Goal: Information Seeking & Learning: Learn about a topic

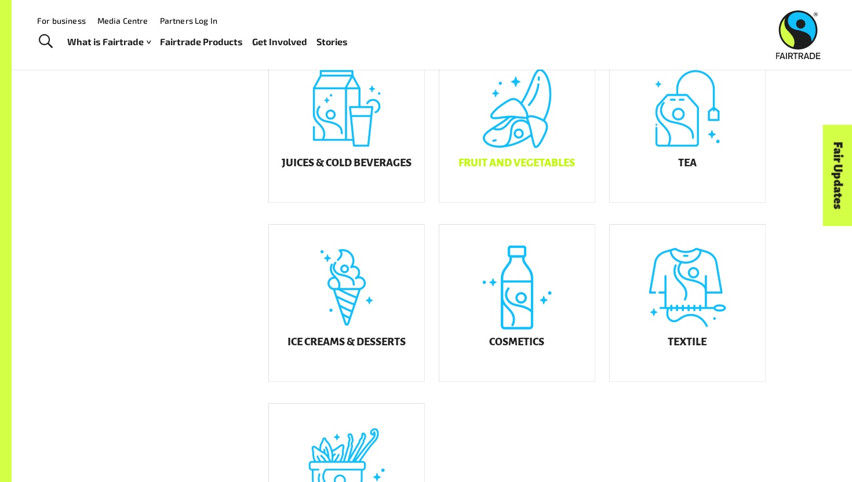
scroll to position [506, 0]
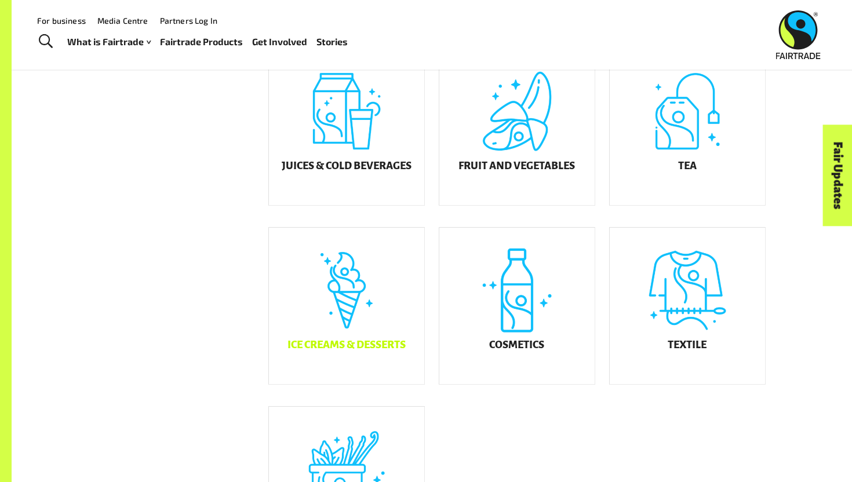
click at [366, 325] on div "Ice Creams & Desserts" at bounding box center [346, 306] width 155 height 157
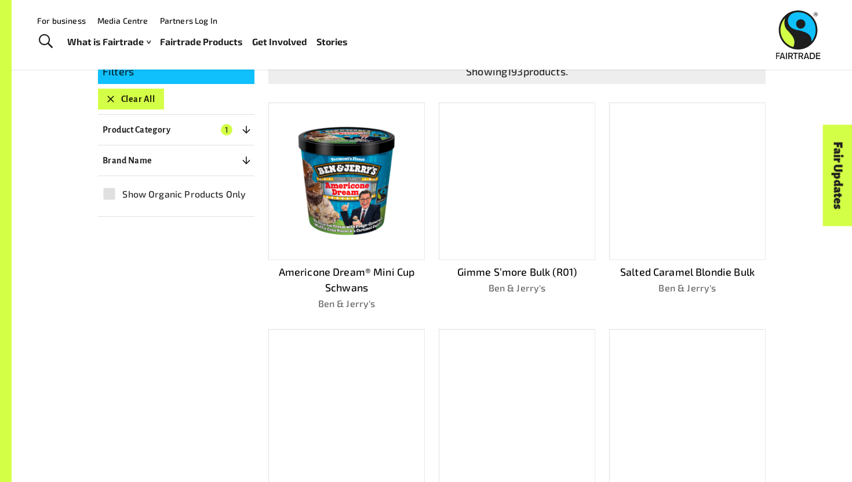
scroll to position [192, 0]
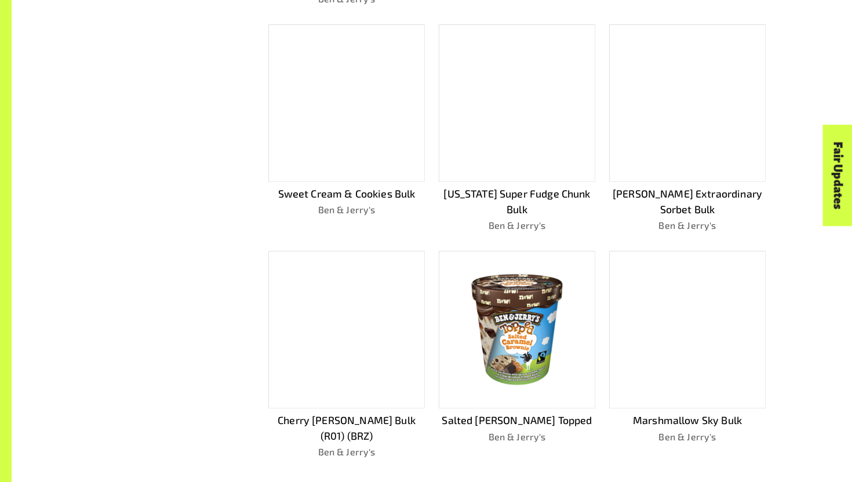
scroll to position [627, 0]
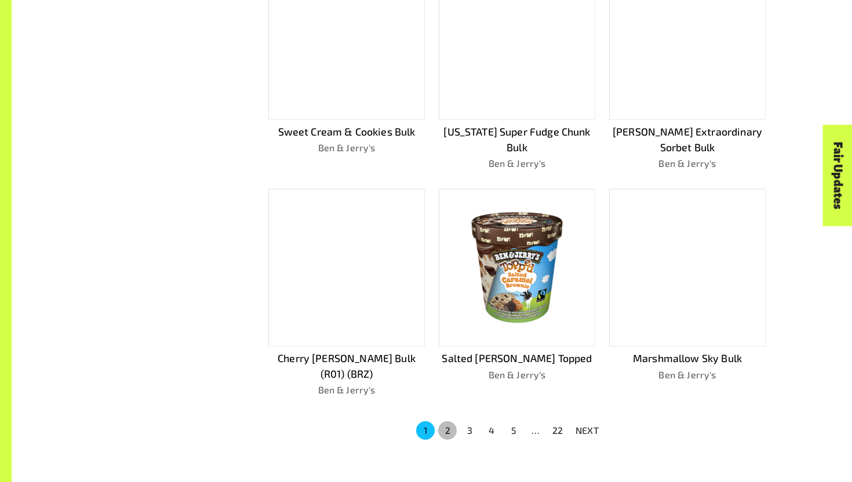
click at [449, 422] on button "2" at bounding box center [447, 431] width 19 height 19
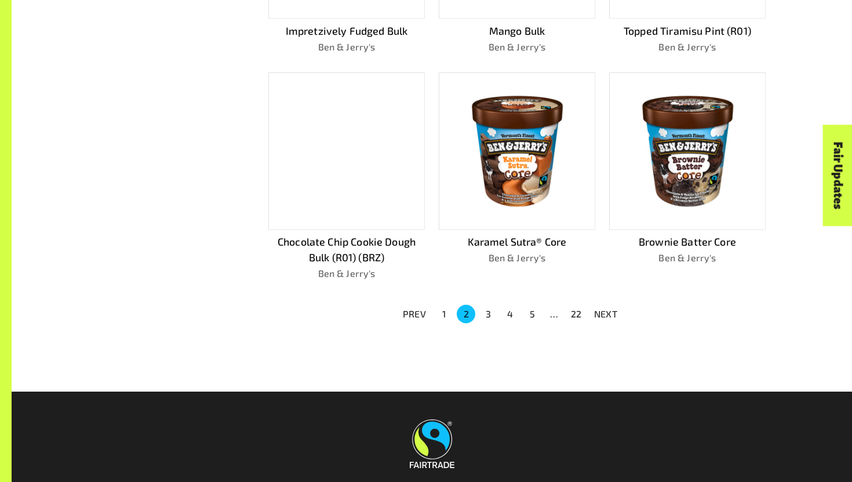
scroll to position [714, 0]
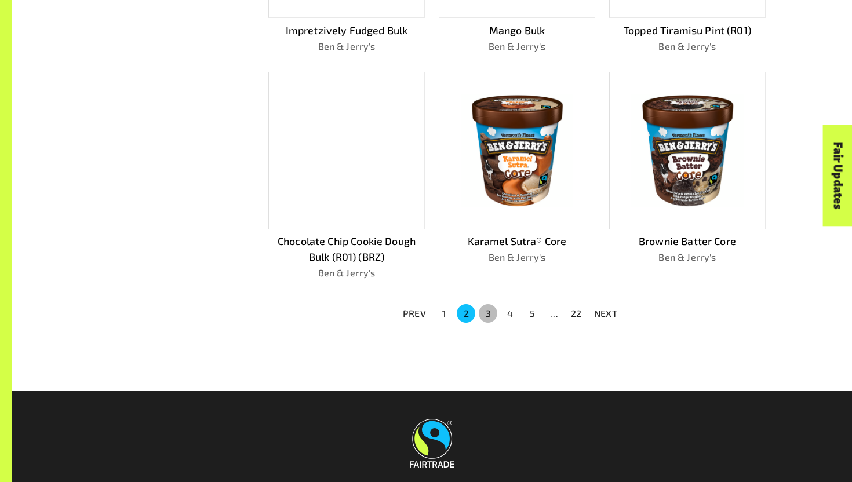
click at [486, 306] on button "3" at bounding box center [488, 313] width 19 height 19
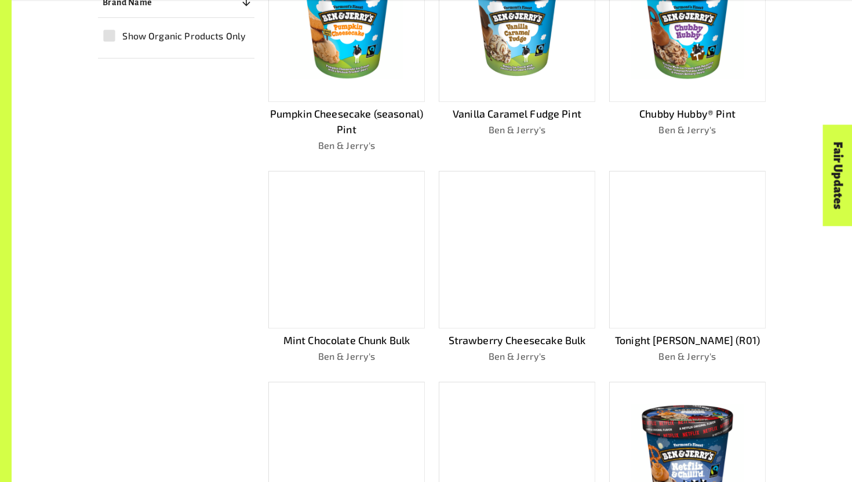
scroll to position [814, 0]
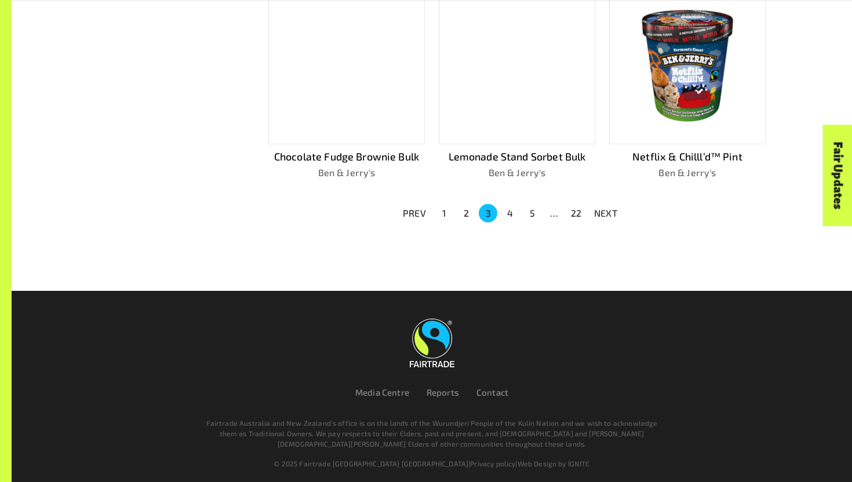
click at [514, 210] on button "4" at bounding box center [510, 213] width 19 height 19
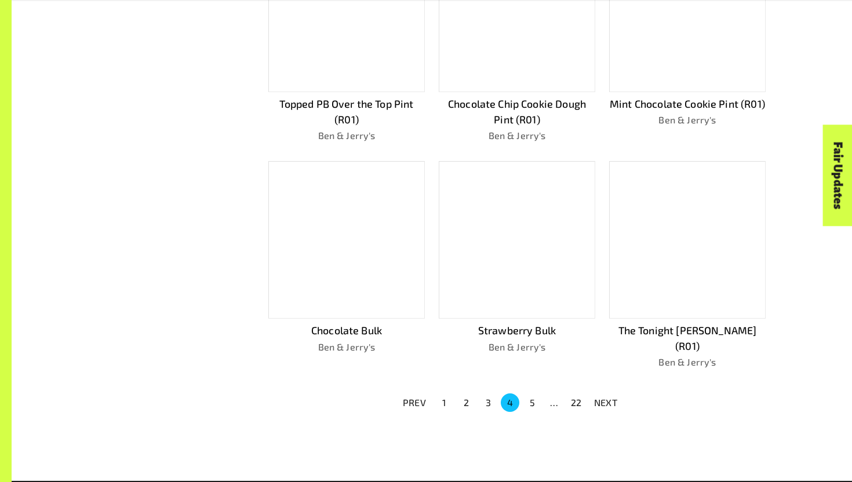
scroll to position [830, 0]
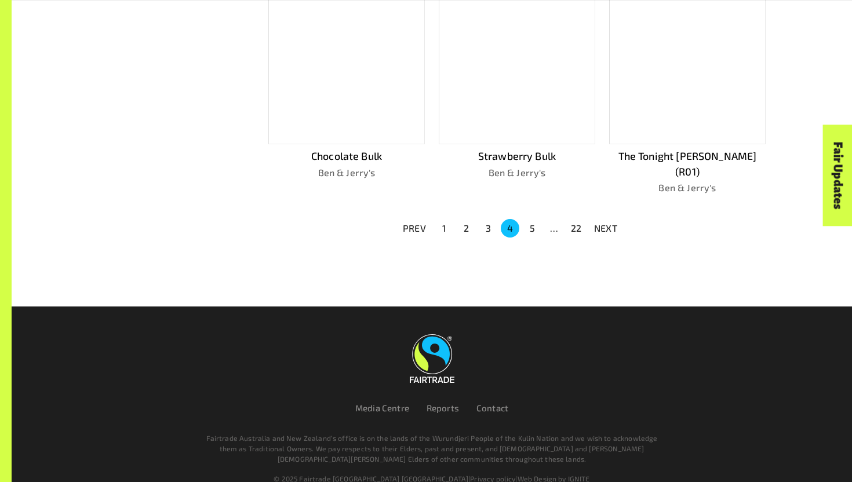
click at [535, 219] on button "5" at bounding box center [532, 228] width 19 height 19
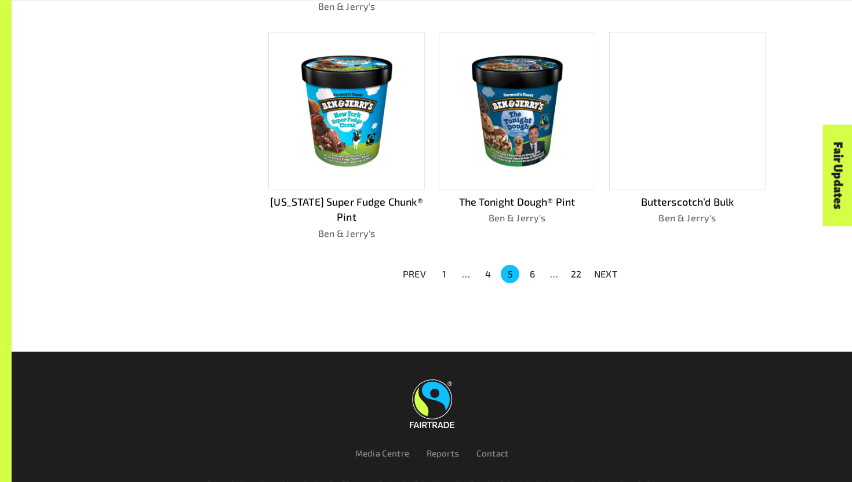
scroll to position [793, 0]
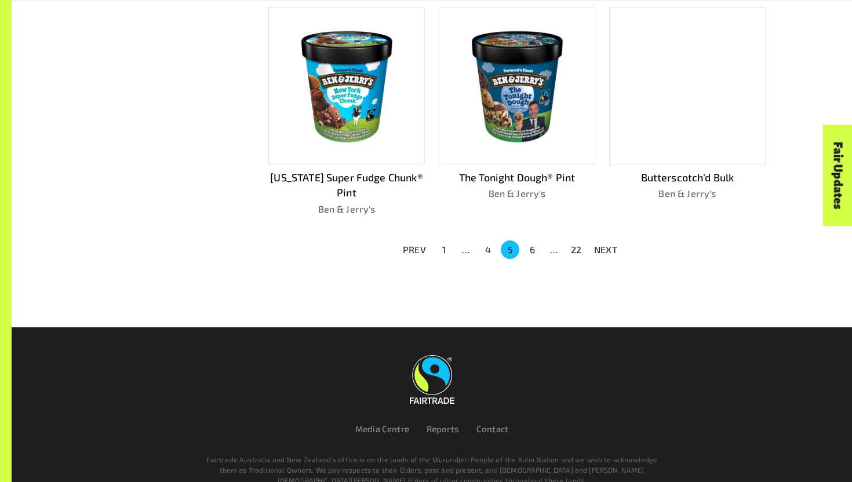
click at [605, 246] on p "NEXT" at bounding box center [605, 250] width 23 height 14
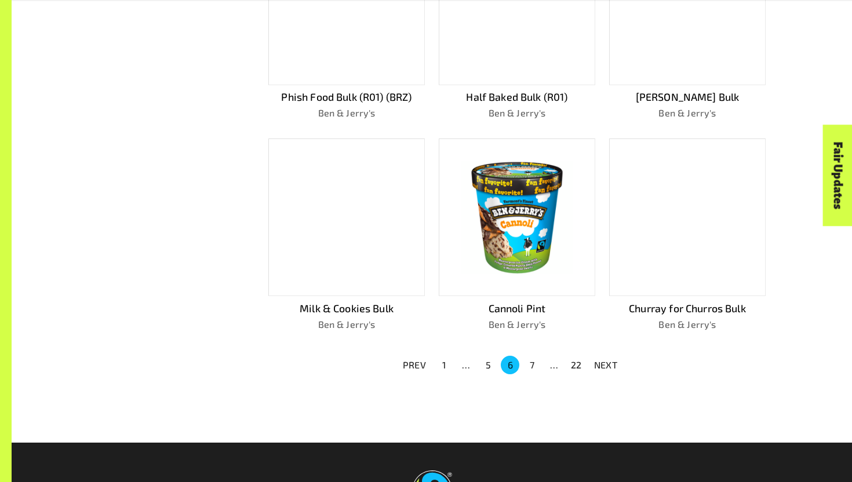
scroll to position [814, 0]
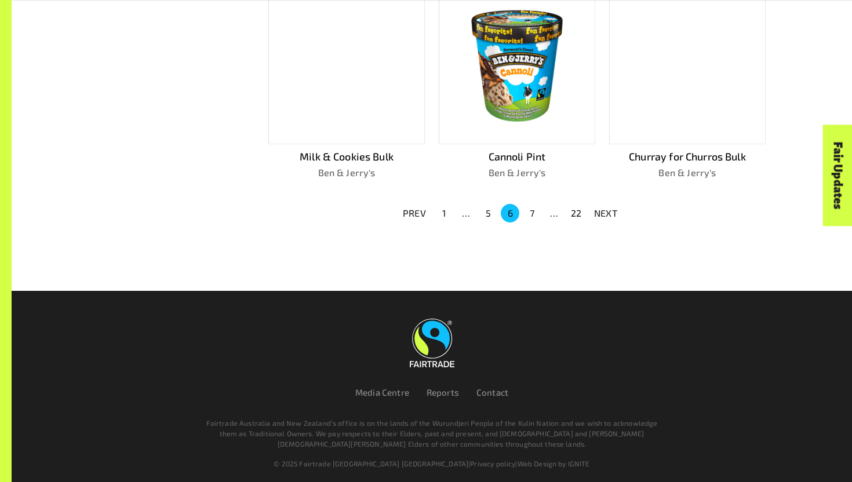
click at [443, 207] on button "1" at bounding box center [444, 213] width 19 height 19
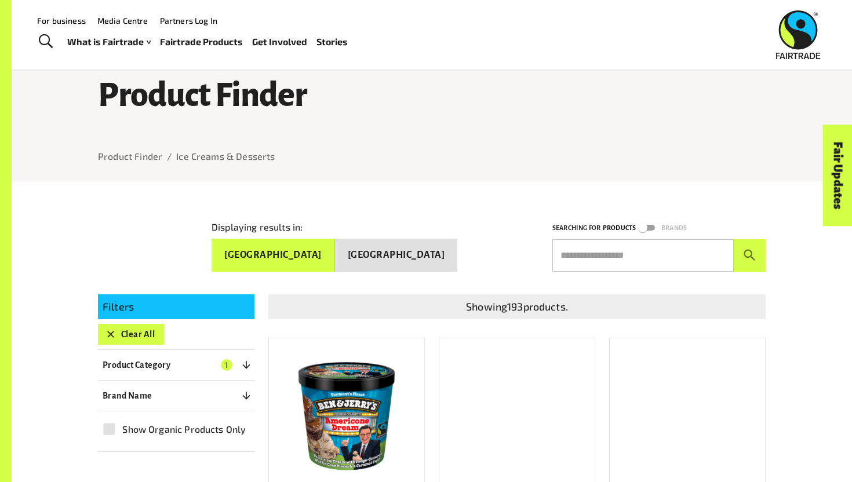
scroll to position [0, 0]
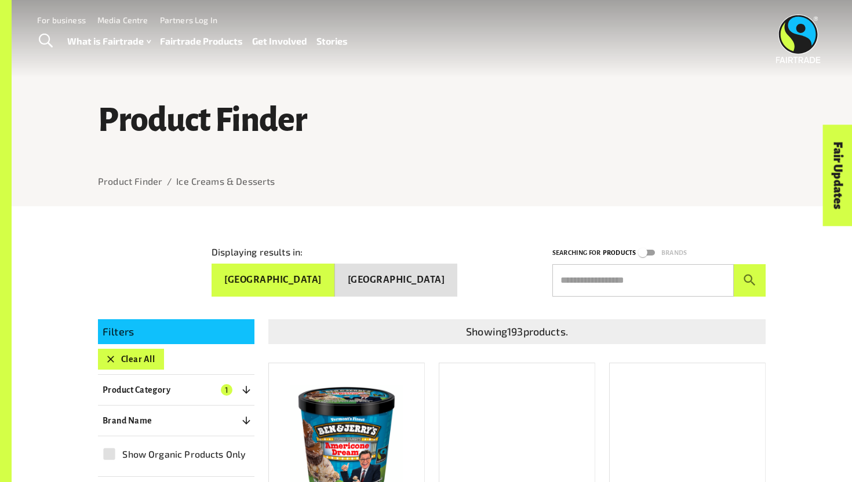
click at [417, 266] on button "New Zealand" at bounding box center [396, 280] width 123 height 33
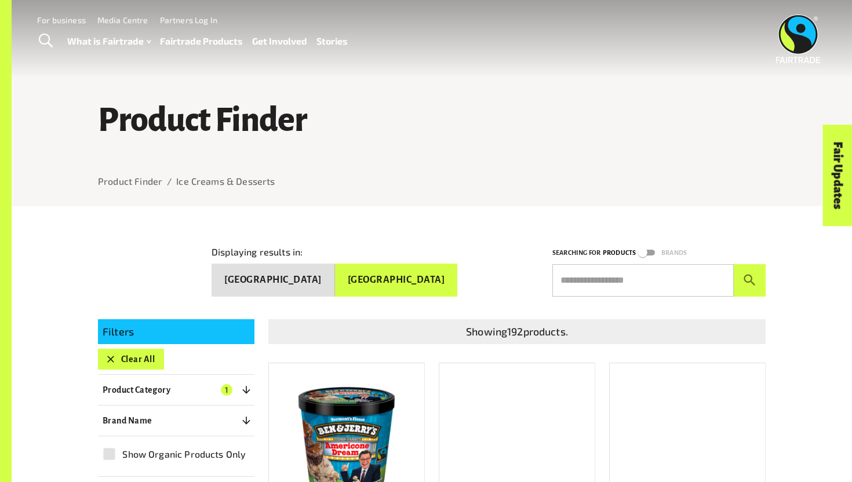
click at [335, 279] on button "Australia" at bounding box center [274, 280] width 124 height 33
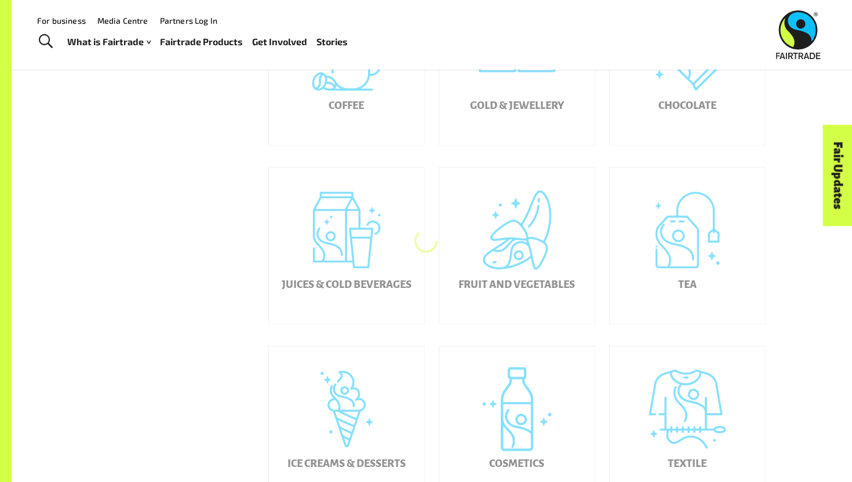
scroll to position [371, 0]
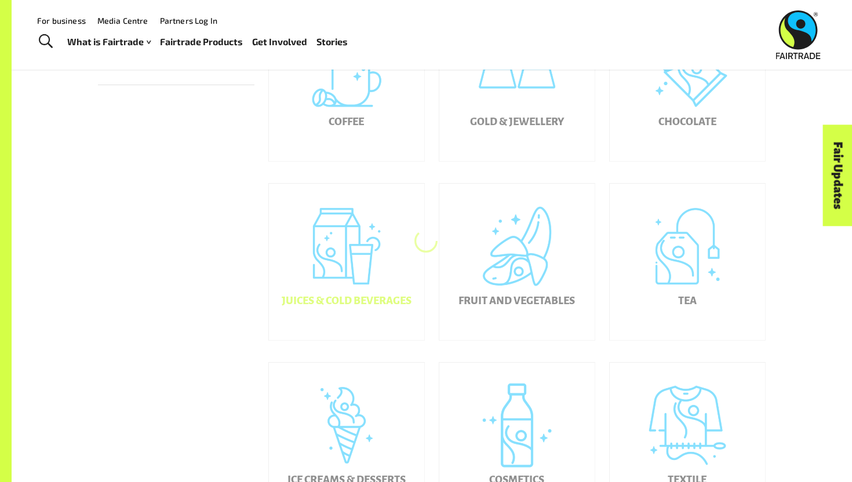
click at [356, 259] on div "Juices & Cold Beverages" at bounding box center [346, 262] width 155 height 157
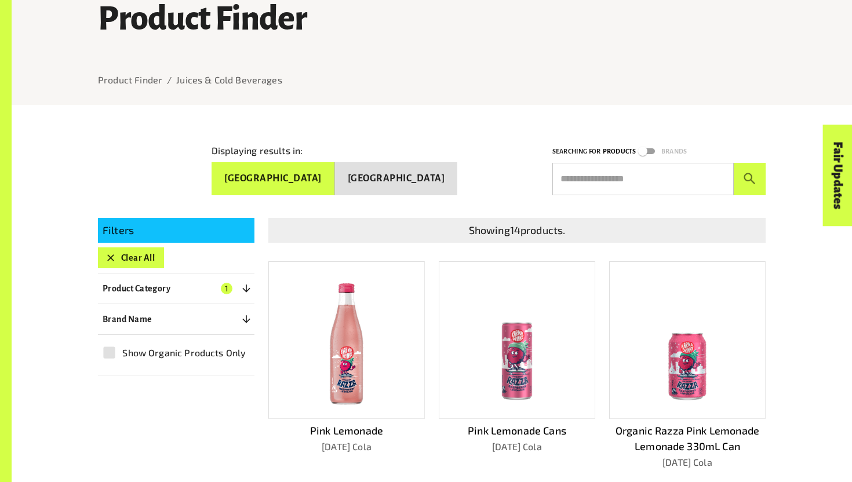
scroll to position [103, 0]
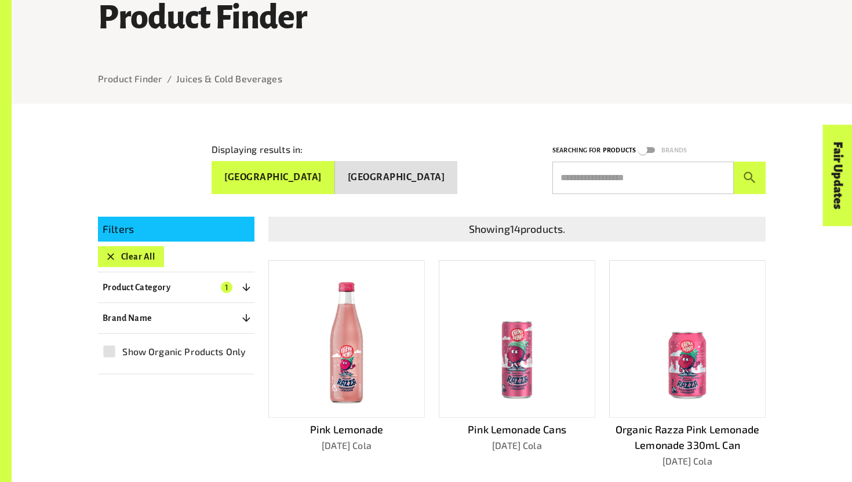
click at [418, 176] on button "New Zealand" at bounding box center [396, 177] width 123 height 33
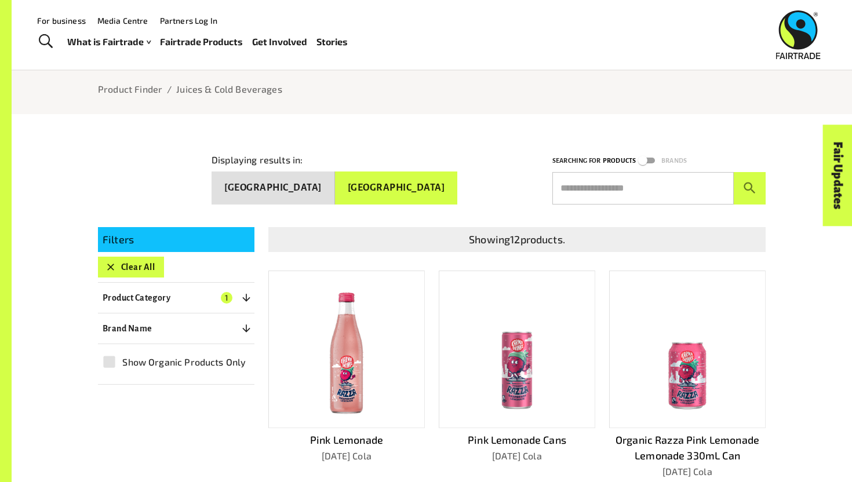
scroll to position [46, 0]
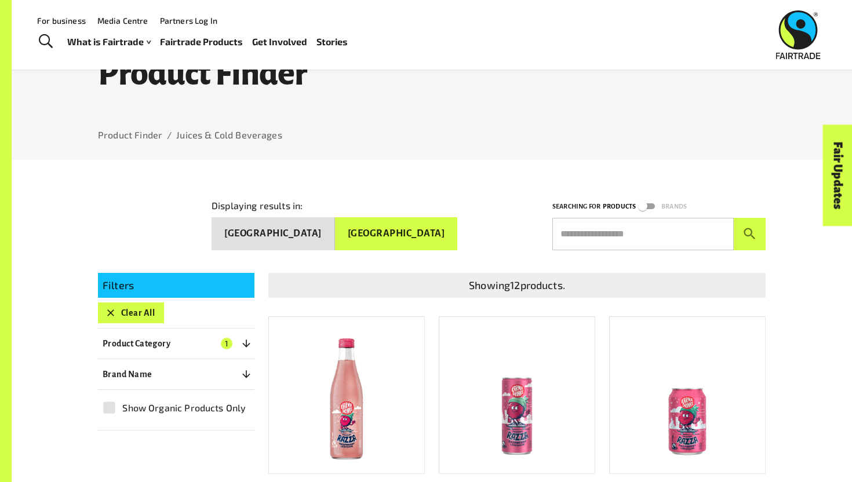
click at [327, 227] on button "Australia" at bounding box center [274, 233] width 124 height 33
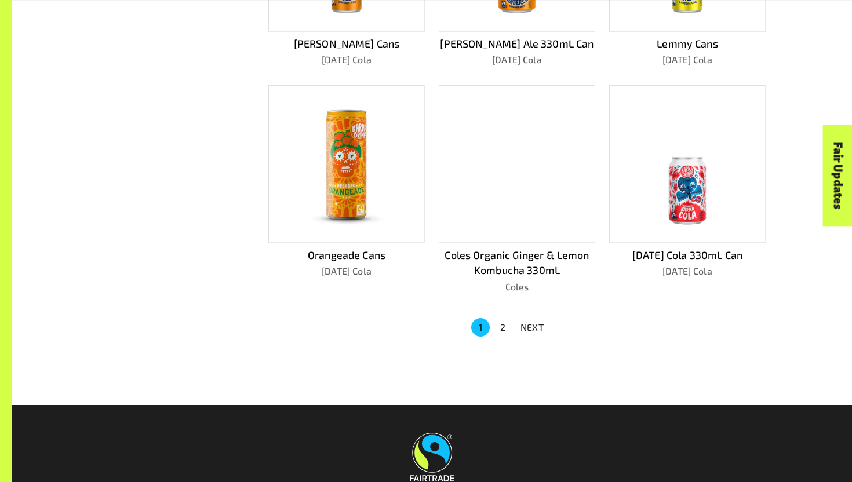
scroll to position [719, 0]
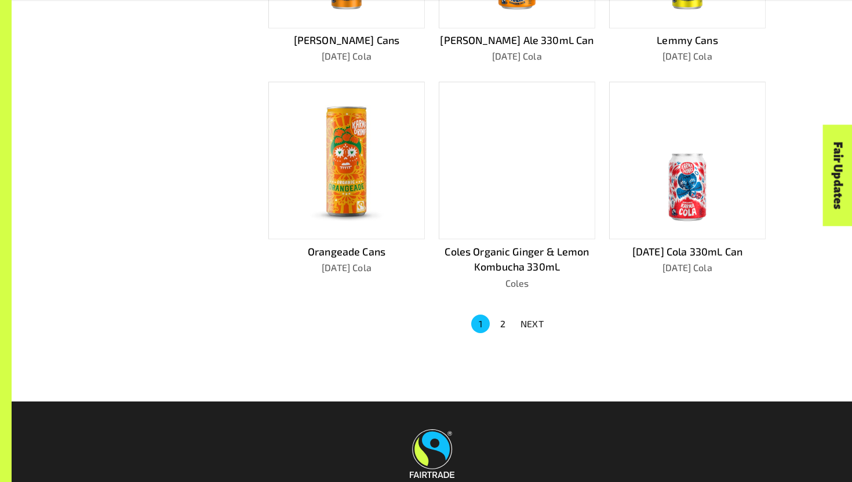
click at [503, 315] on button "2" at bounding box center [502, 324] width 19 height 19
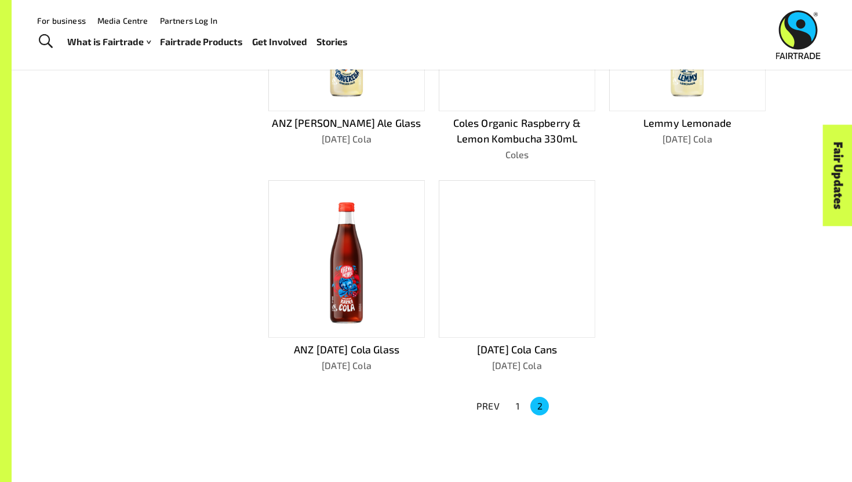
scroll to position [398, 0]
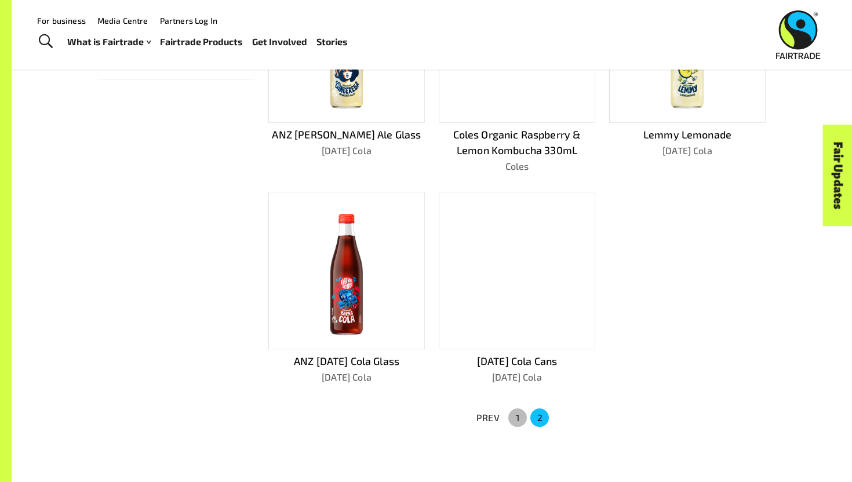
click at [515, 415] on button "1" at bounding box center [518, 418] width 19 height 19
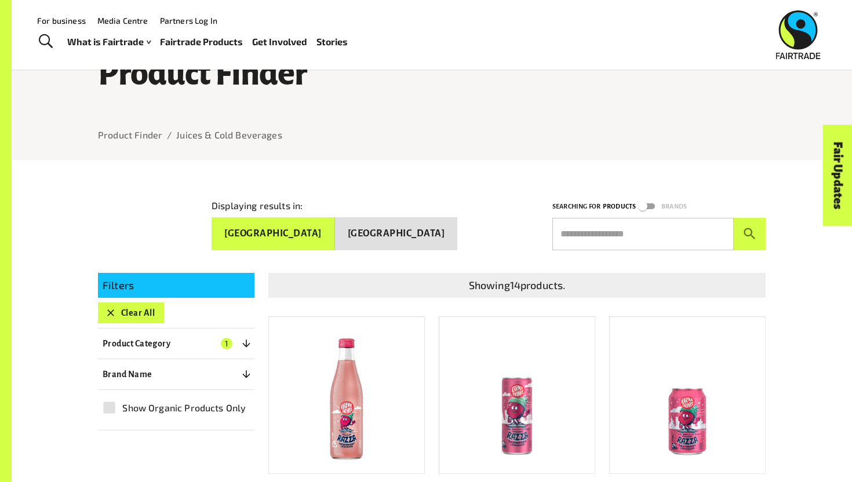
scroll to position [0, 0]
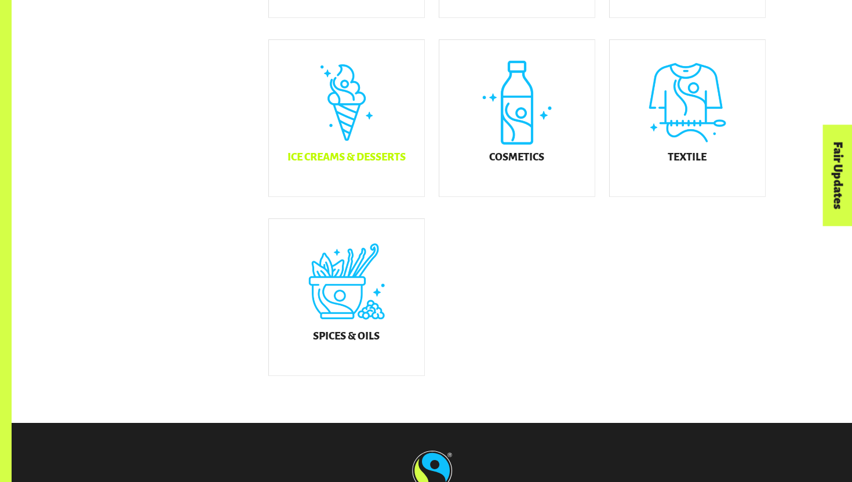
click at [310, 126] on div "Ice Creams & Desserts" at bounding box center [346, 118] width 155 height 157
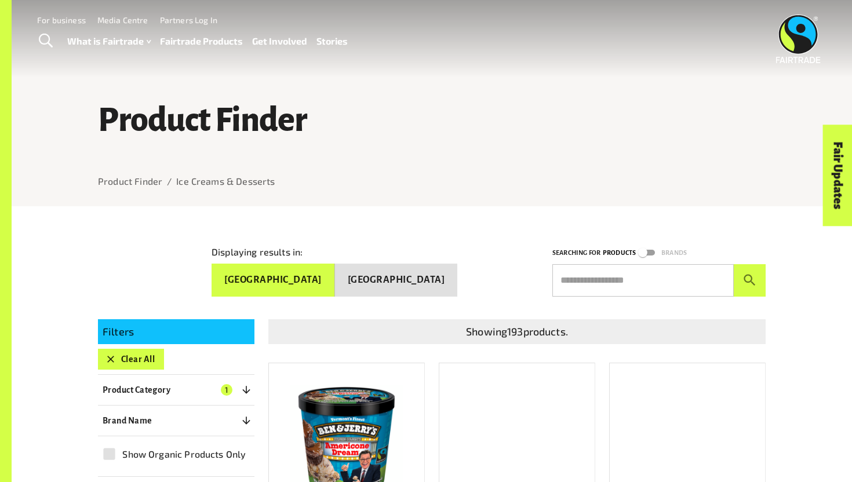
click at [49, 34] on span "Toggle Search" at bounding box center [46, 41] width 14 height 15
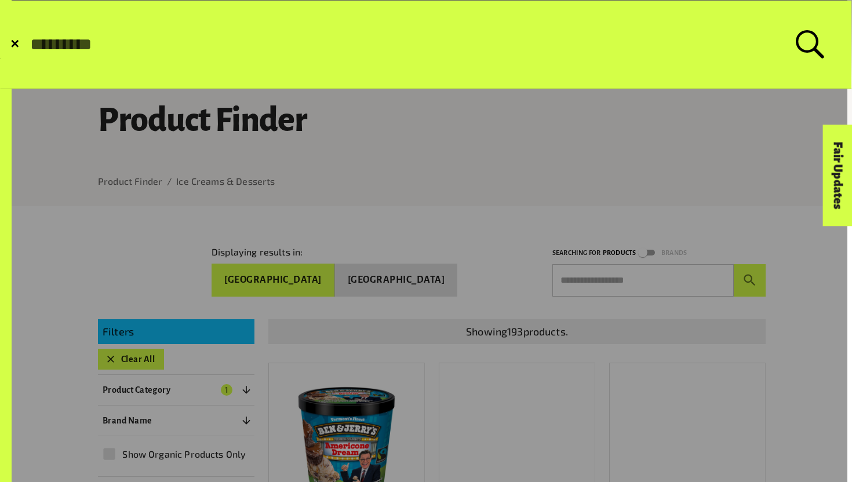
click at [15, 47] on span "✕" at bounding box center [15, 45] width 10 height 12
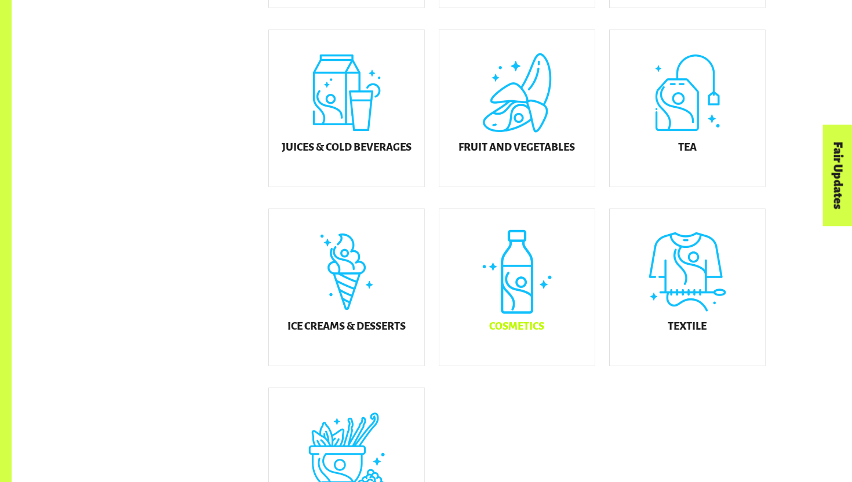
scroll to position [526, 0]
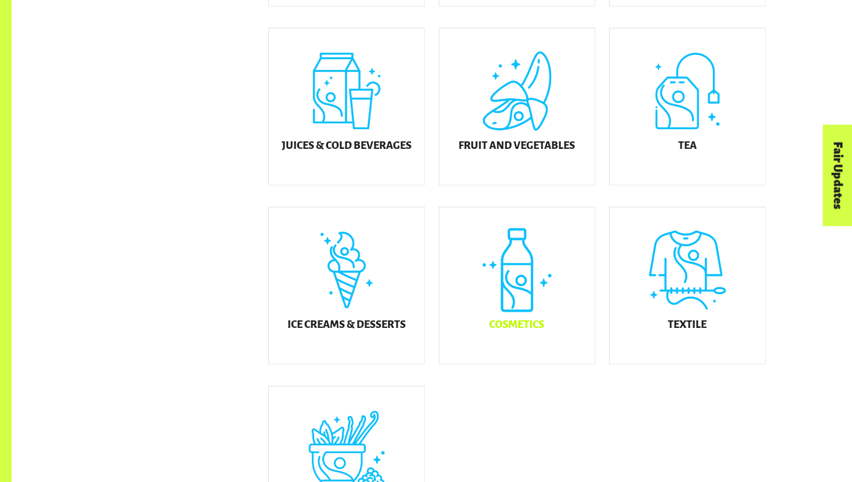
click at [484, 337] on div "Cosmetics" at bounding box center [517, 286] width 155 height 157
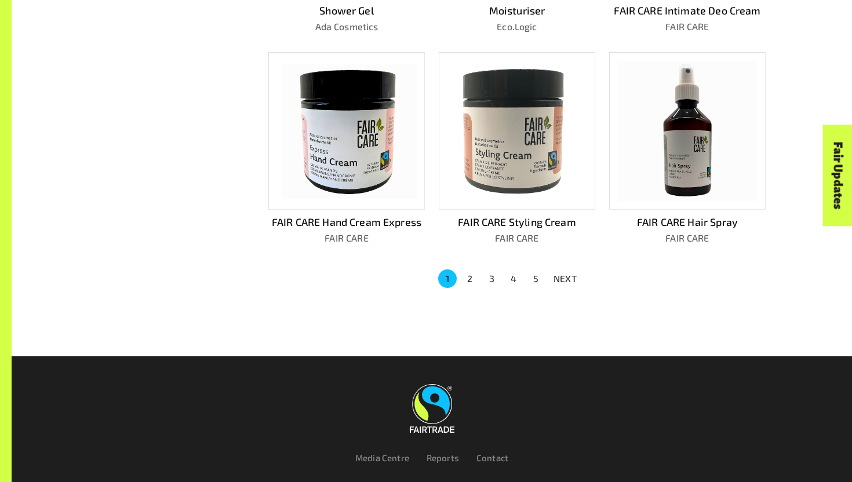
scroll to position [814, 0]
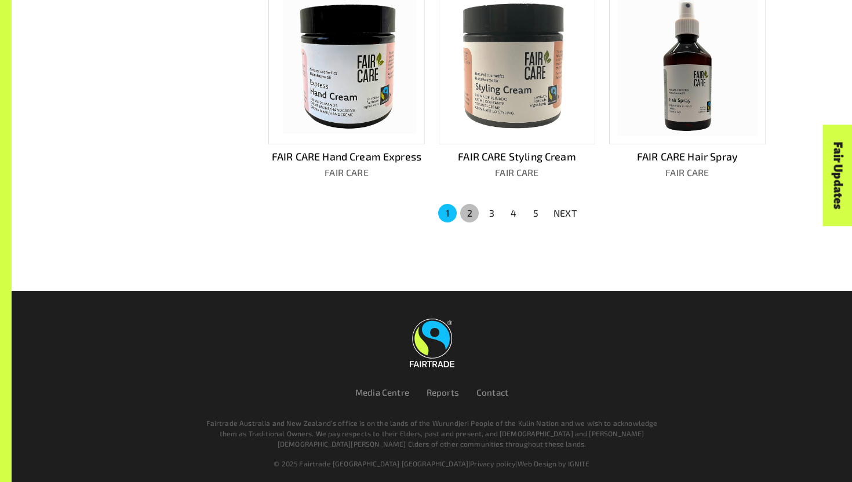
click at [466, 205] on button "2" at bounding box center [469, 213] width 19 height 19
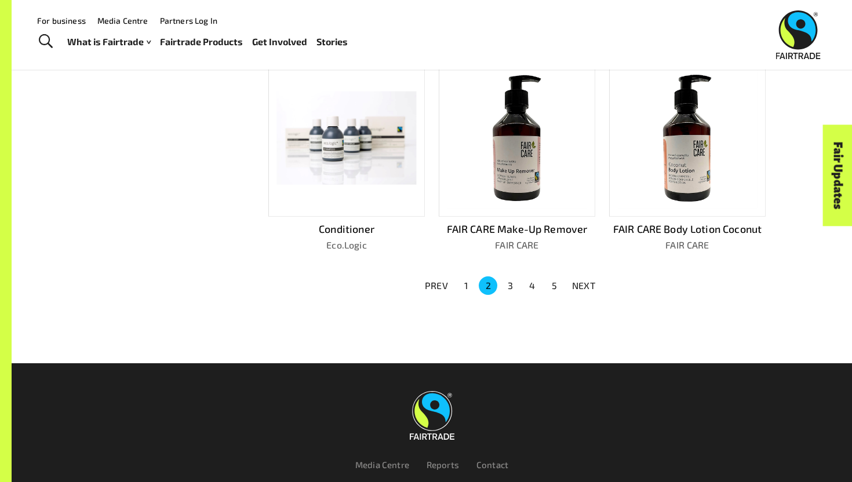
scroll to position [717, 0]
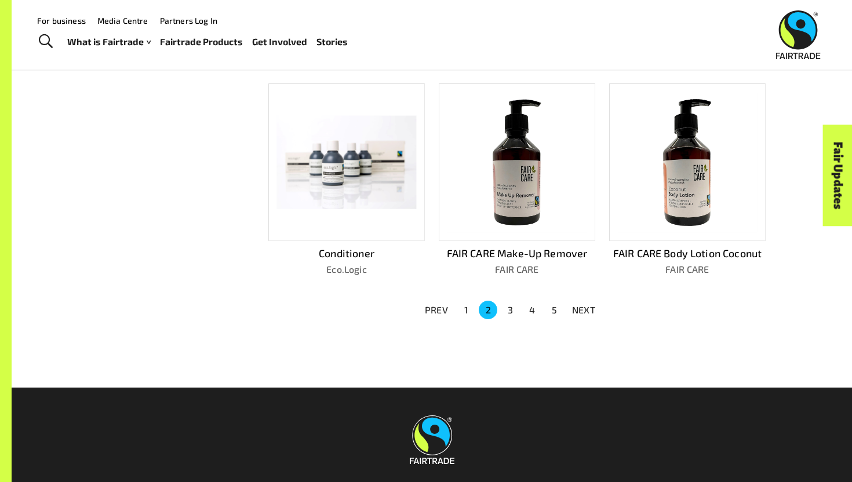
click at [511, 303] on button "3" at bounding box center [510, 310] width 19 height 19
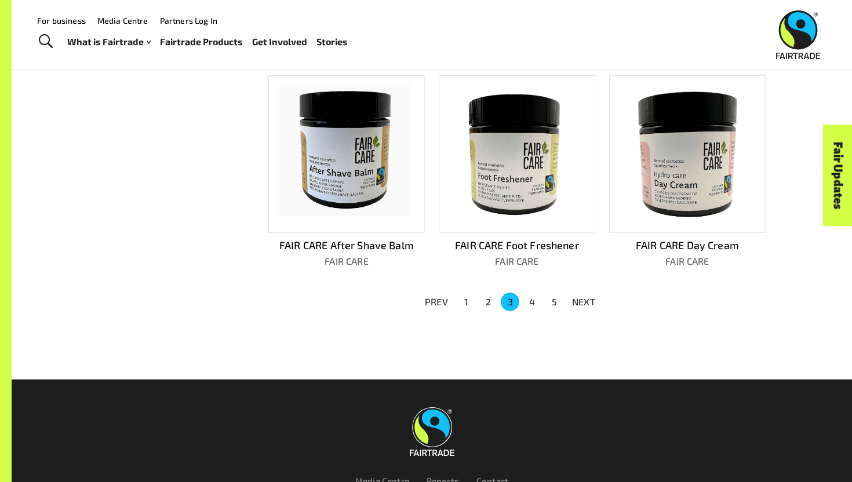
scroll to position [720, 0]
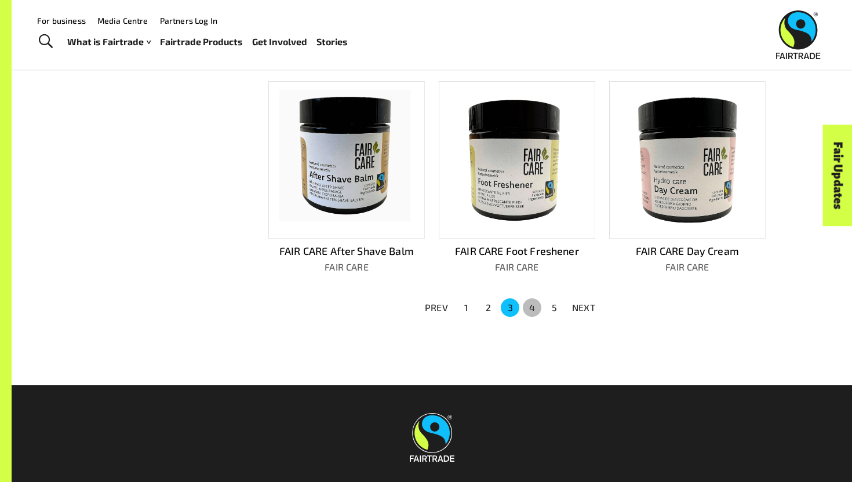
click at [529, 299] on button "4" at bounding box center [532, 308] width 19 height 19
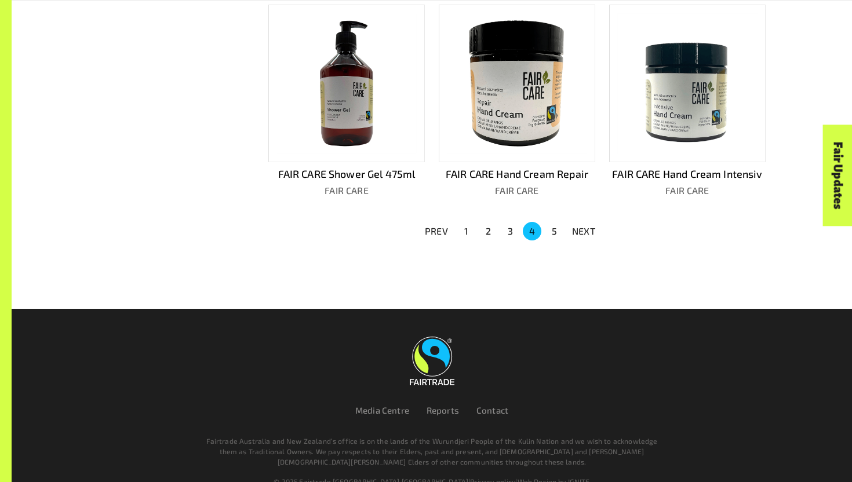
scroll to position [814, 0]
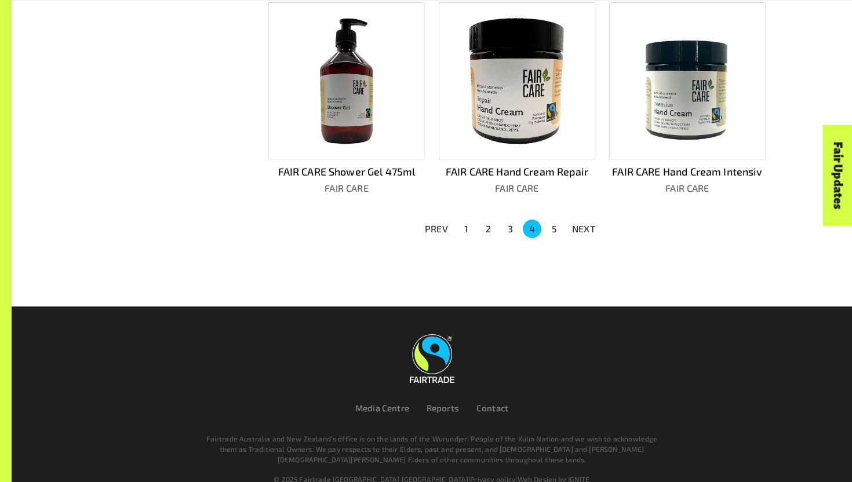
click at [552, 220] on button "5" at bounding box center [554, 229] width 19 height 19
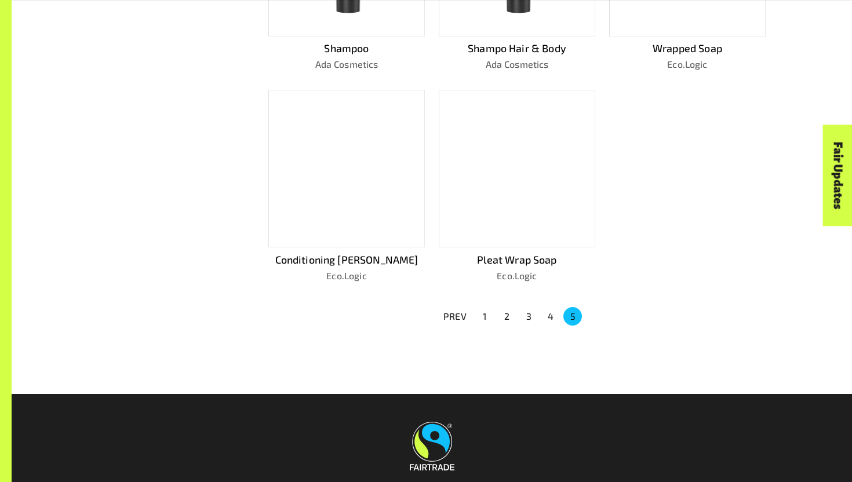
scroll to position [587, 0]
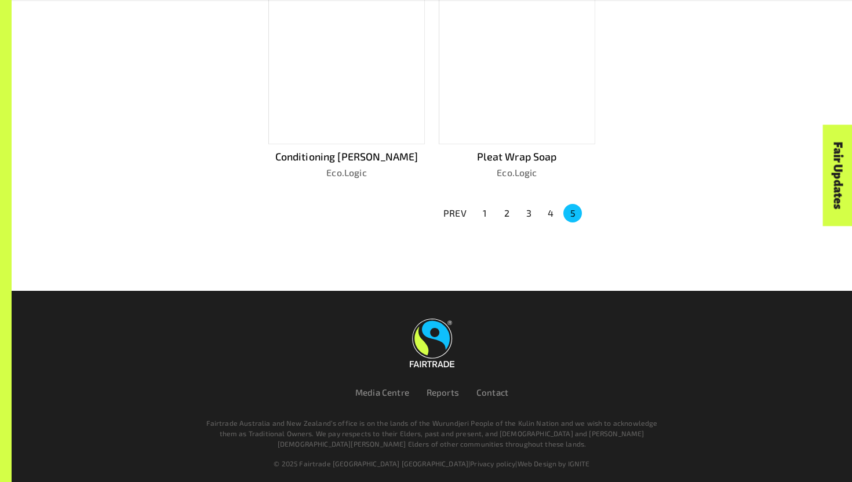
click at [484, 204] on button "1" at bounding box center [484, 213] width 19 height 19
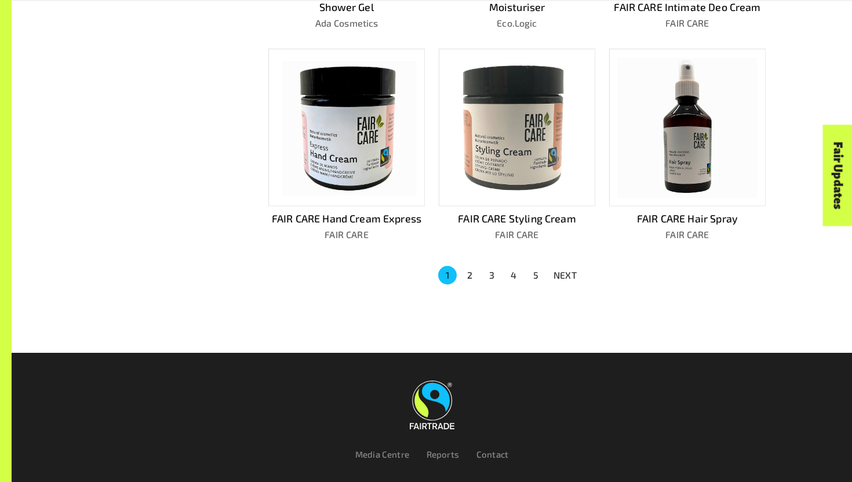
scroll to position [802, 0]
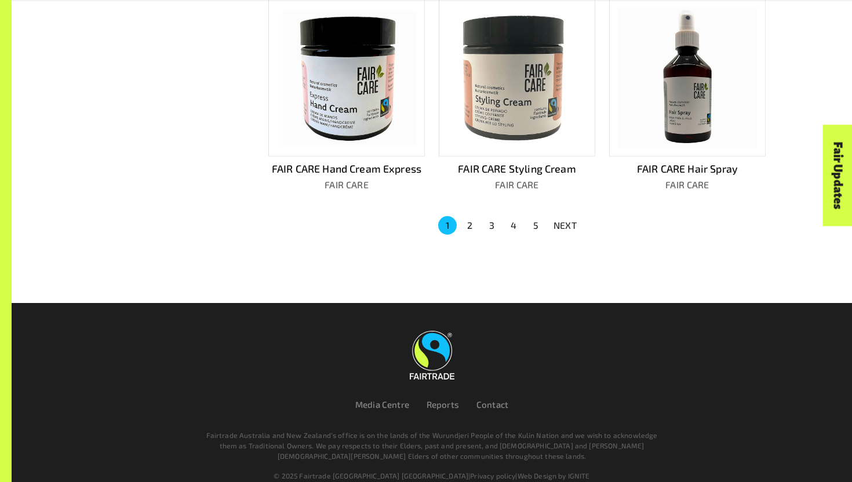
click at [513, 220] on button "4" at bounding box center [513, 225] width 19 height 19
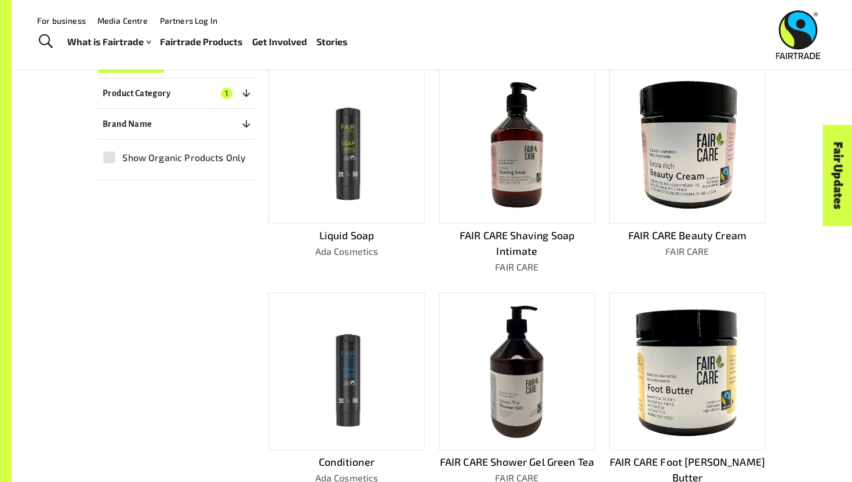
scroll to position [278, 0]
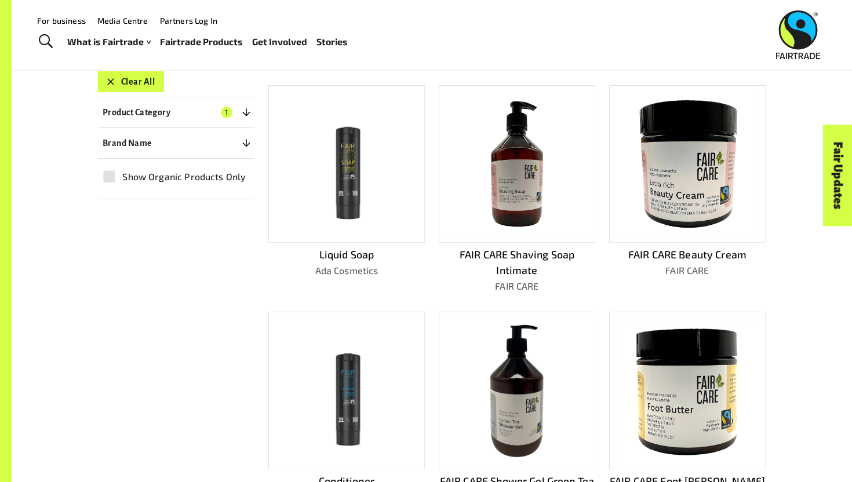
click at [682, 166] on img at bounding box center [688, 164] width 140 height 140
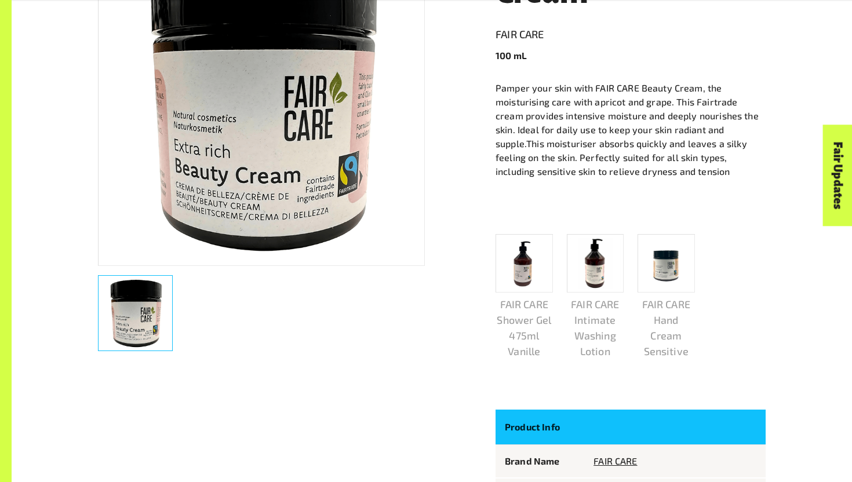
scroll to position [321, 0]
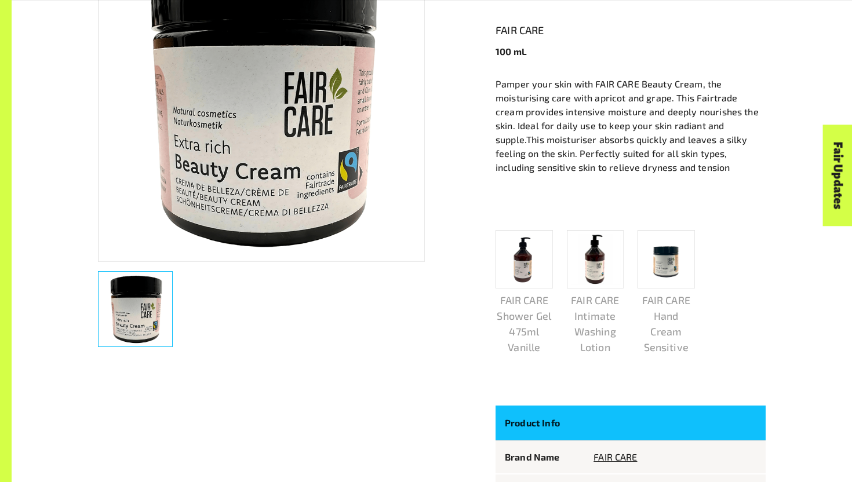
click at [339, 158] on img at bounding box center [262, 98] width 326 height 326
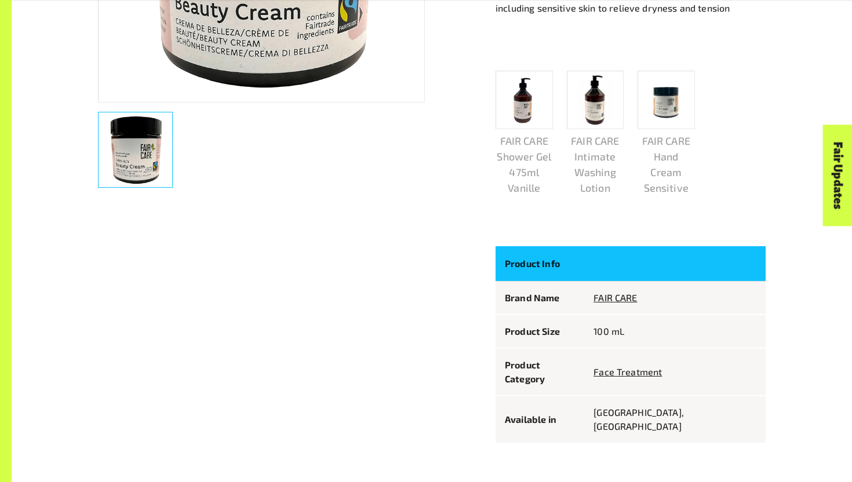
scroll to position [503, 0]
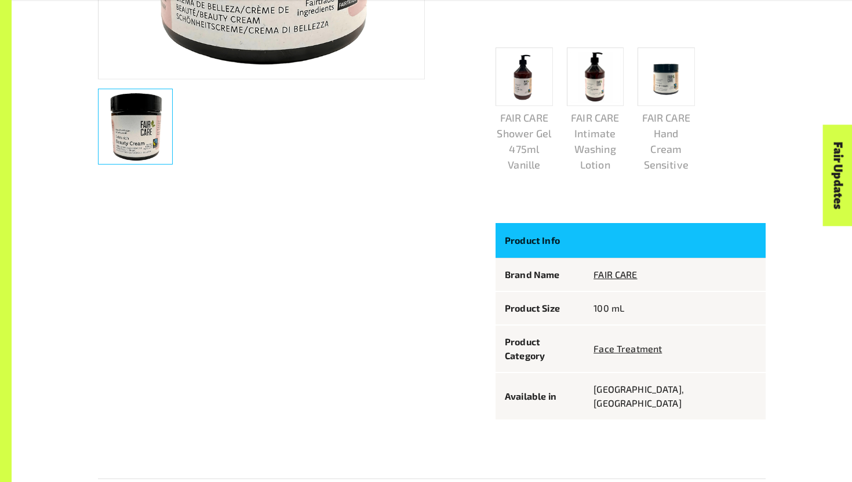
click at [575, 238] on p "Product Info" at bounding box center [540, 241] width 70 height 16
click at [575, 248] on p "Product Info" at bounding box center [540, 241] width 70 height 16
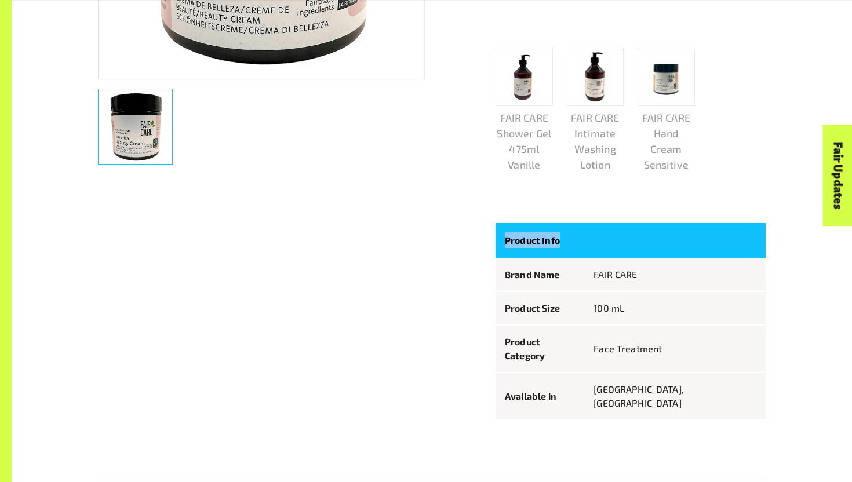
click at [575, 248] on p "Product Info" at bounding box center [540, 241] width 70 height 16
click at [406, 315] on div at bounding box center [254, 314] width 341 height 211
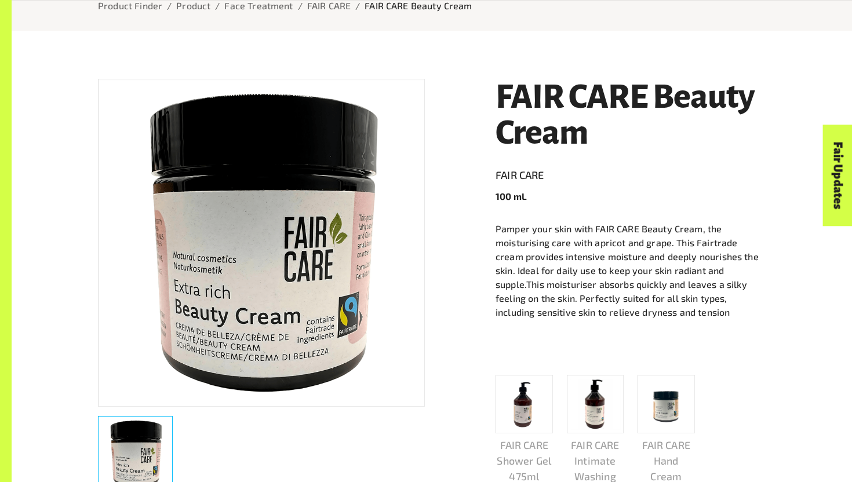
scroll to position [175, 0]
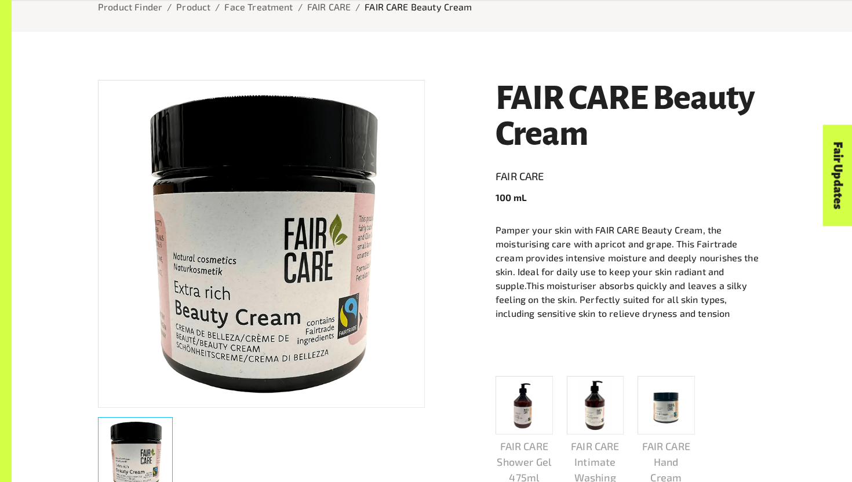
click at [841, 185] on link "Fair Updates" at bounding box center [838, 175] width 30 height 101
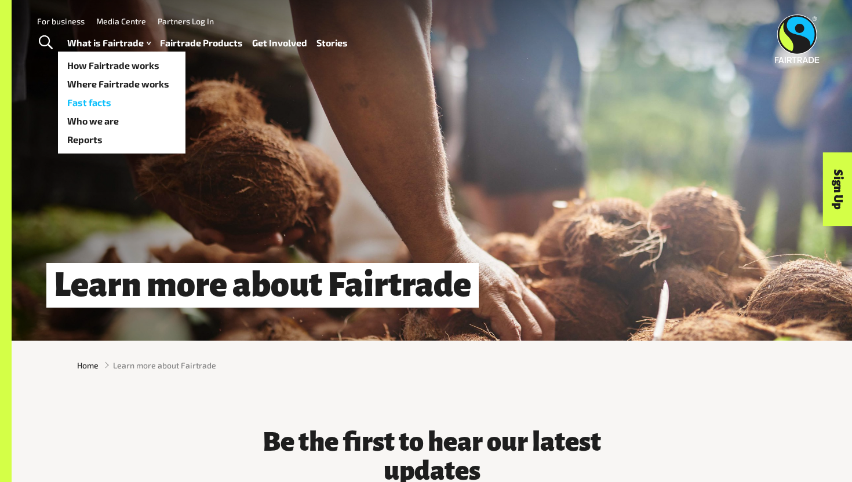
click at [104, 104] on link "Fast facts" at bounding box center [122, 102] width 128 height 19
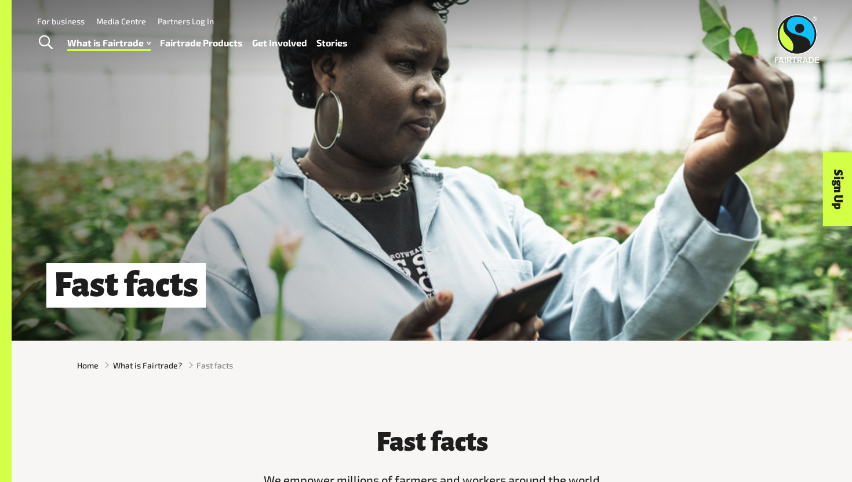
click at [198, 40] on link "Fairtrade Products" at bounding box center [201, 43] width 83 height 17
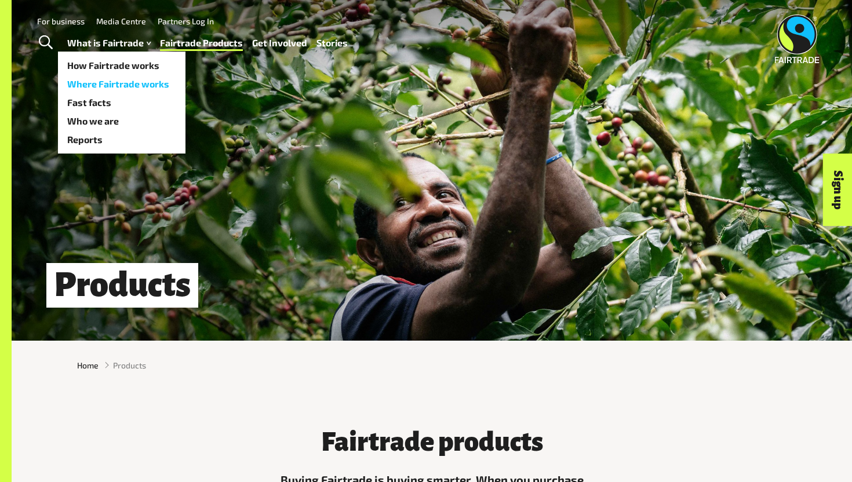
click at [115, 90] on link "Where Fairtrade works" at bounding box center [122, 84] width 128 height 19
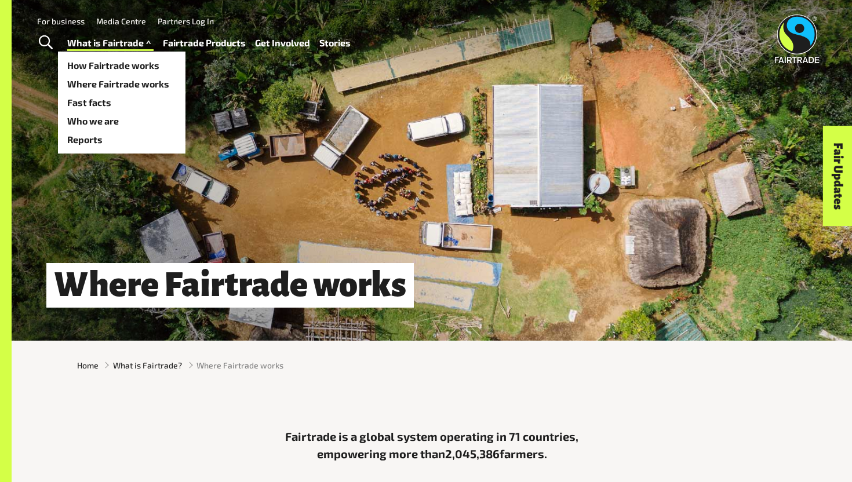
click at [104, 42] on link "What is Fairtrade" at bounding box center [110, 43] width 86 height 17
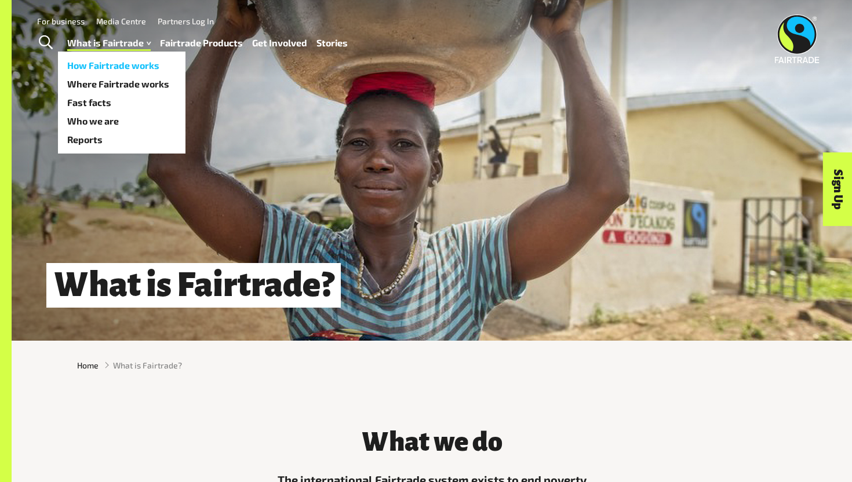
click at [114, 65] on link "How Fairtrade works" at bounding box center [122, 65] width 128 height 19
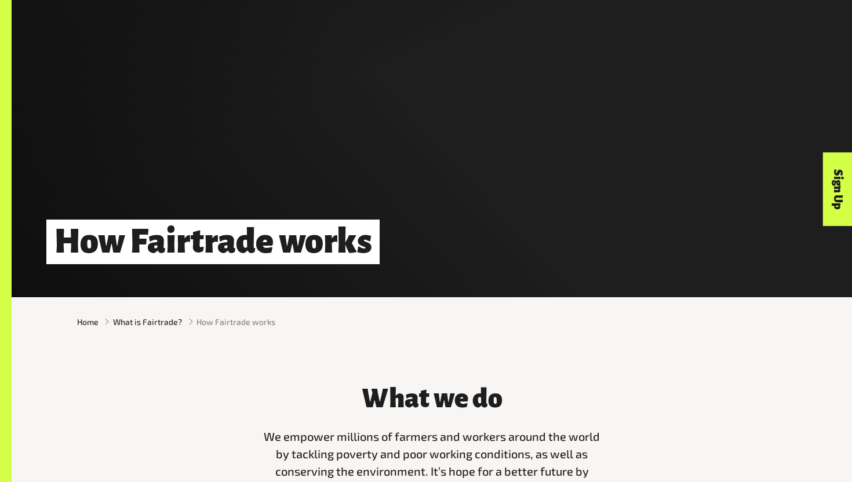
scroll to position [141, 0]
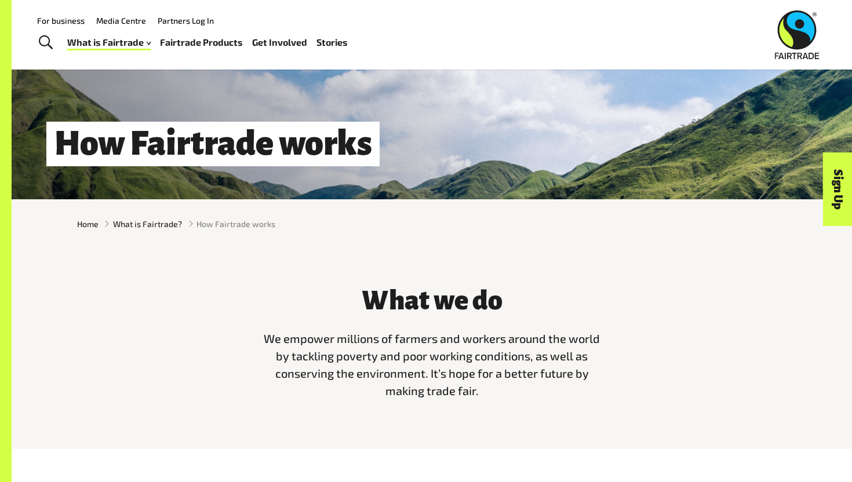
click at [187, 42] on link "Fairtrade Products" at bounding box center [201, 42] width 83 height 17
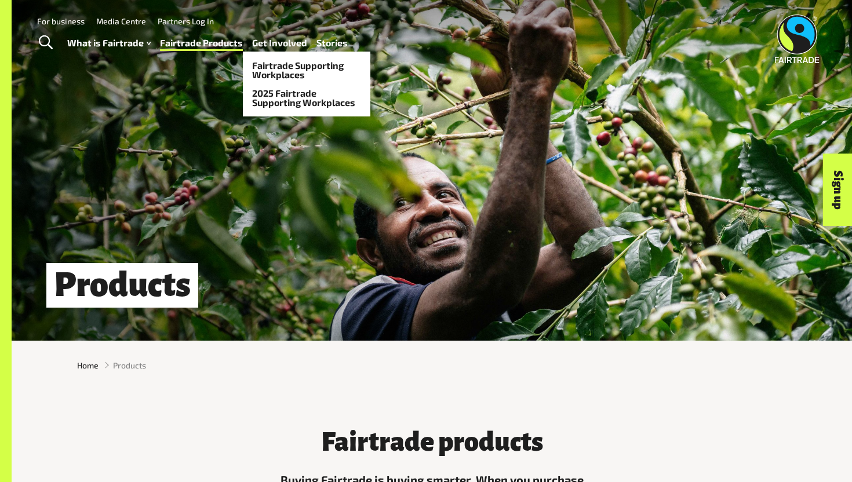
click at [303, 45] on link "Get Involved" at bounding box center [279, 43] width 55 height 17
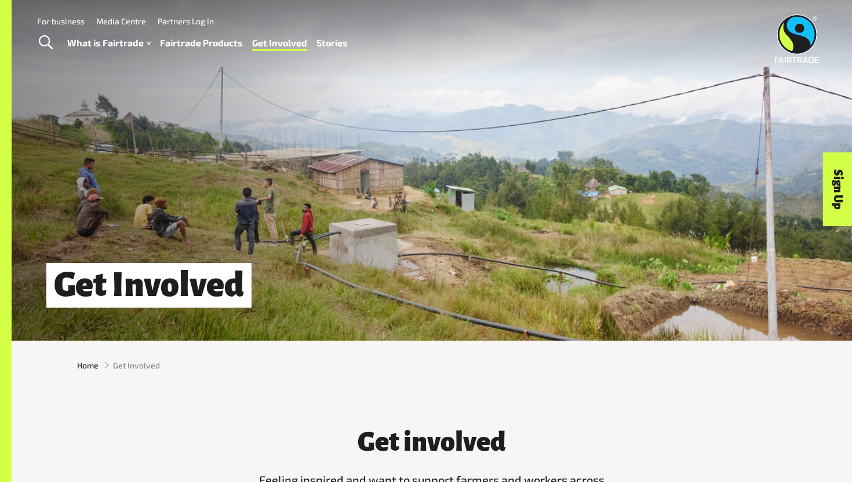
click at [335, 44] on link "Stories" at bounding box center [332, 43] width 31 height 17
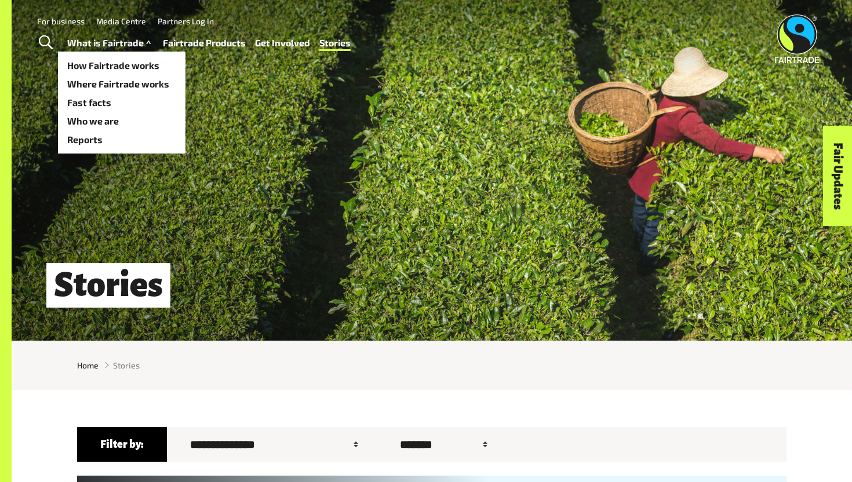
click at [128, 38] on link "What is Fairtrade" at bounding box center [110, 43] width 86 height 17
